Goal: Book appointment/travel/reservation

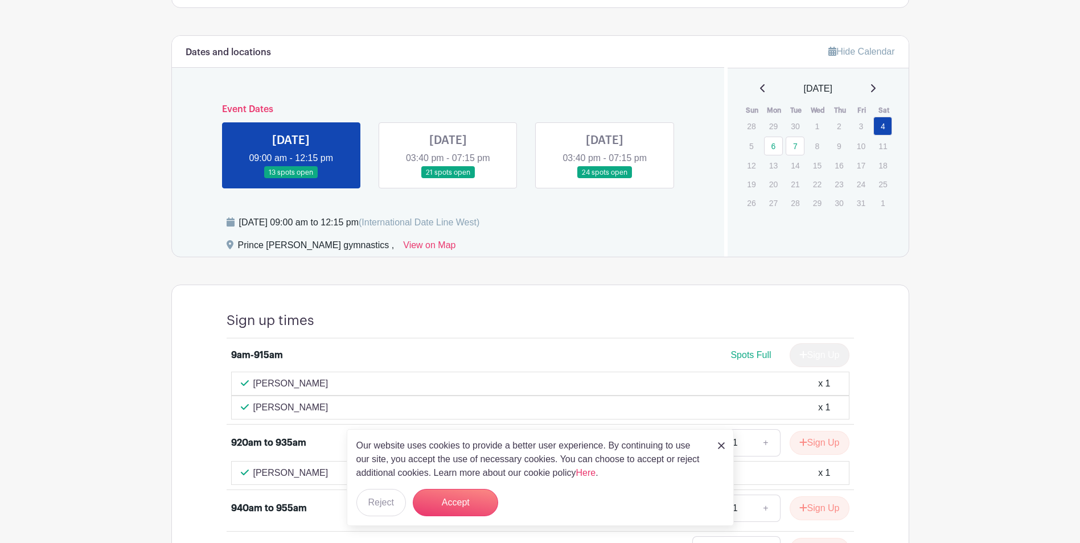
scroll to position [240, 0]
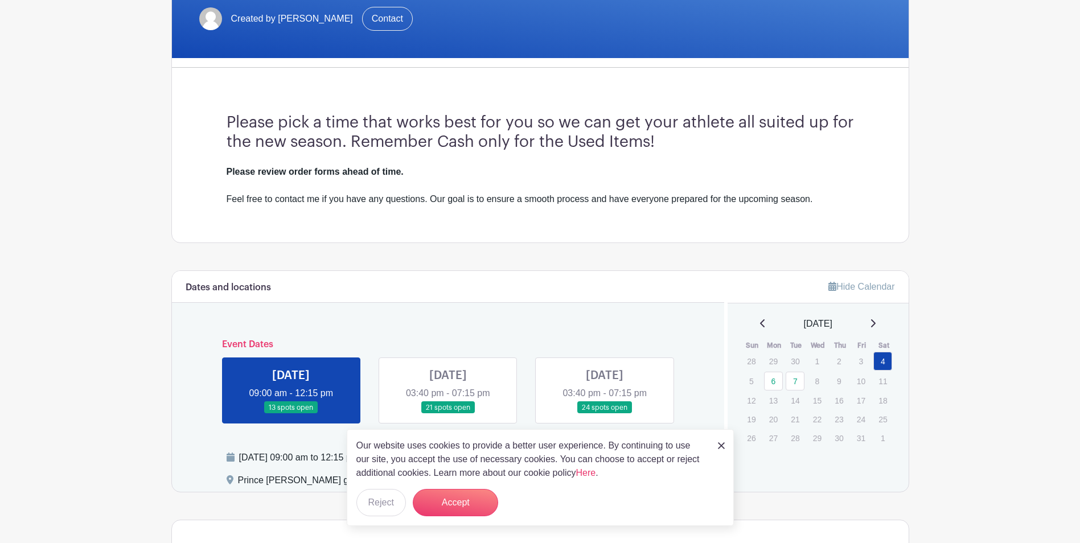
click at [448, 414] on link at bounding box center [448, 414] width 0 height 0
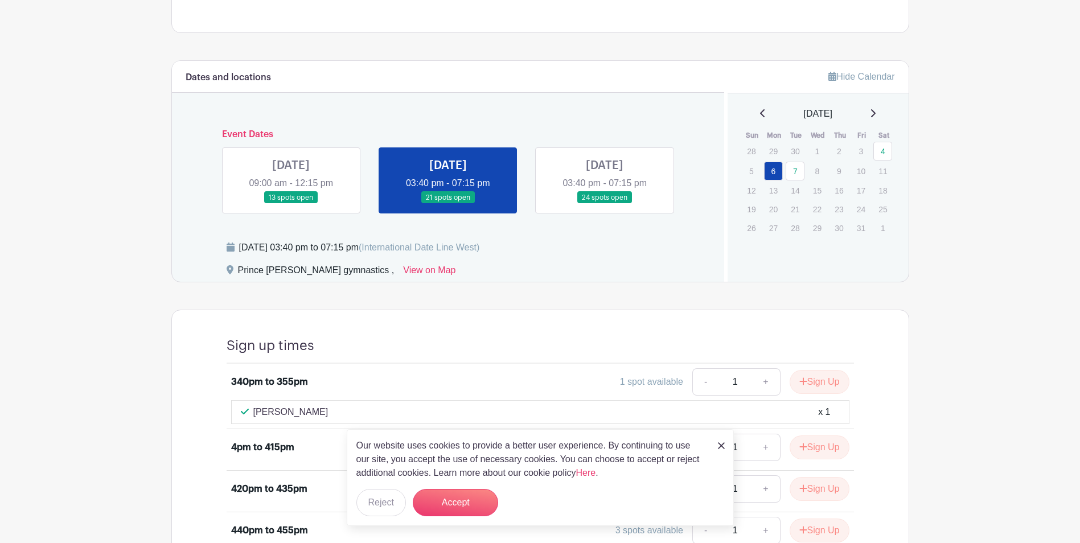
scroll to position [456, 0]
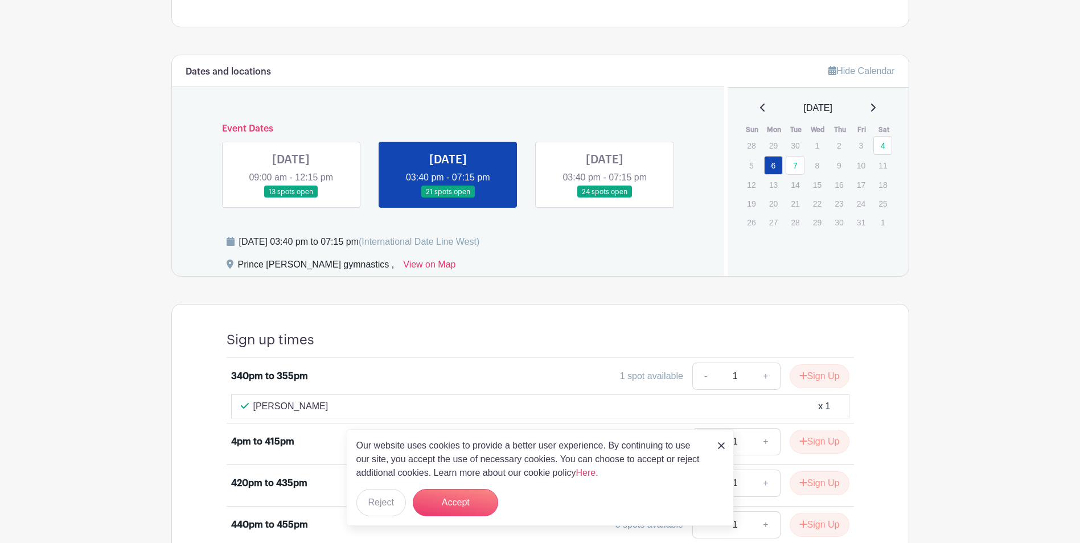
click at [605, 198] on link at bounding box center [605, 198] width 0 height 0
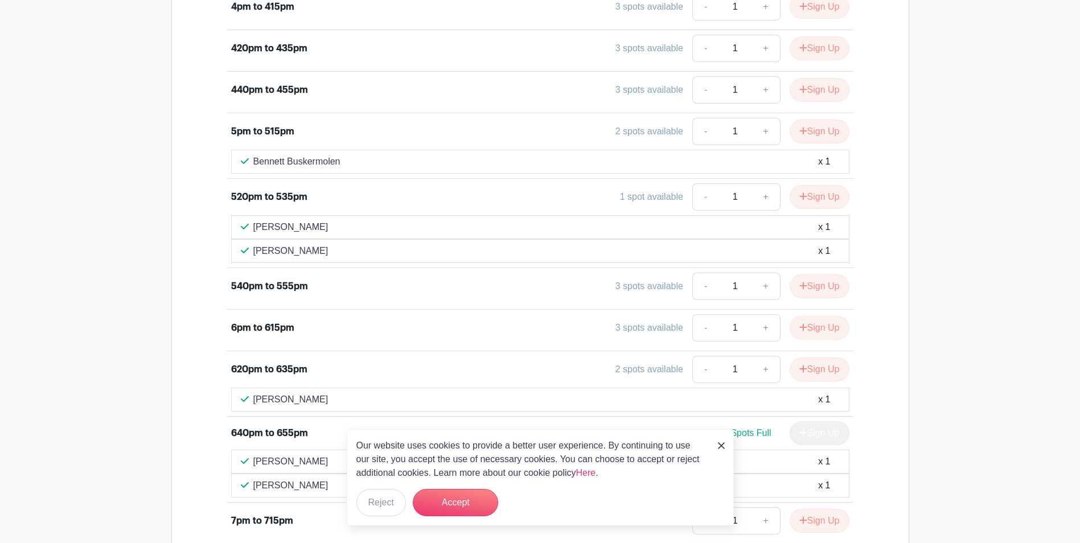
scroll to position [967, 0]
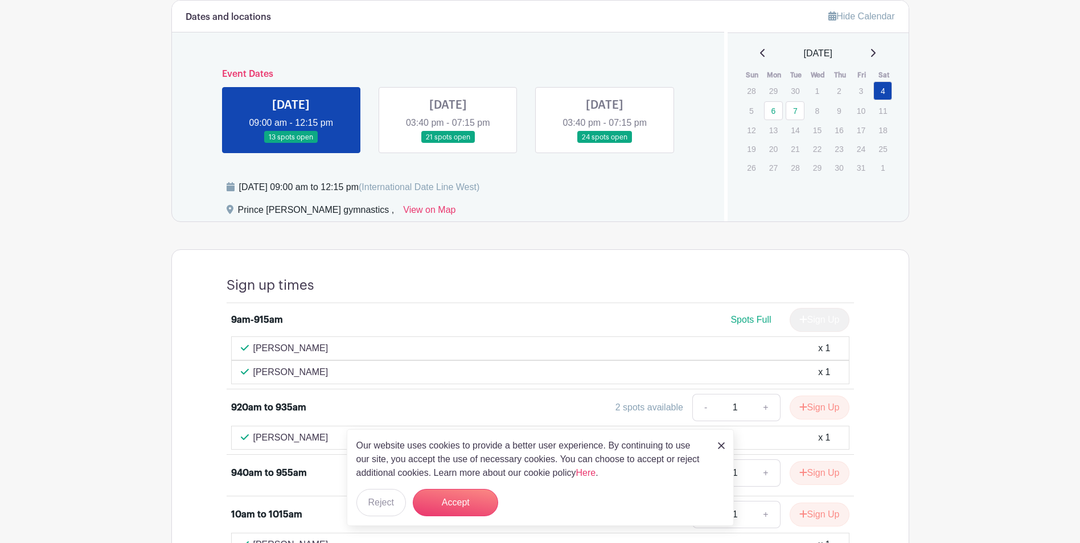
scroll to position [513, 0]
